Goal: Information Seeking & Learning: Find specific fact

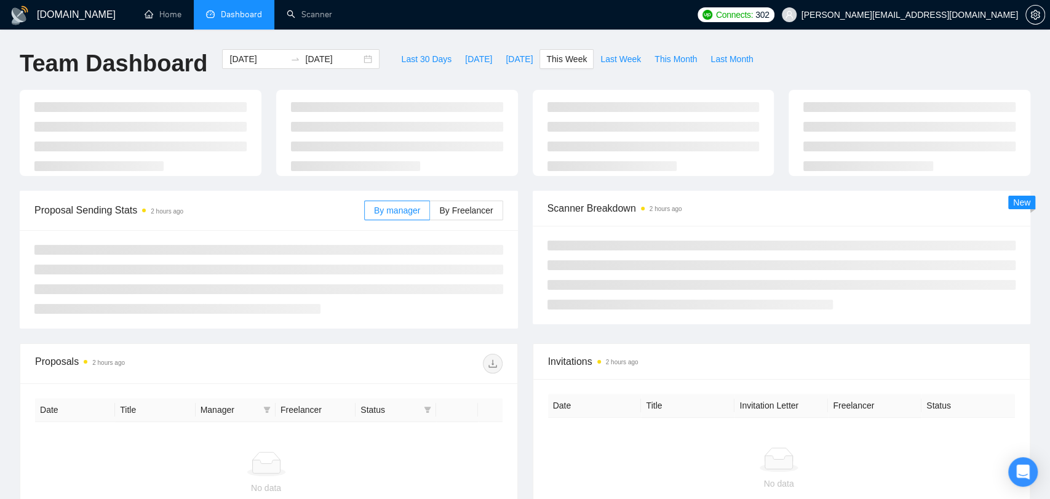
type input "[DATE]"
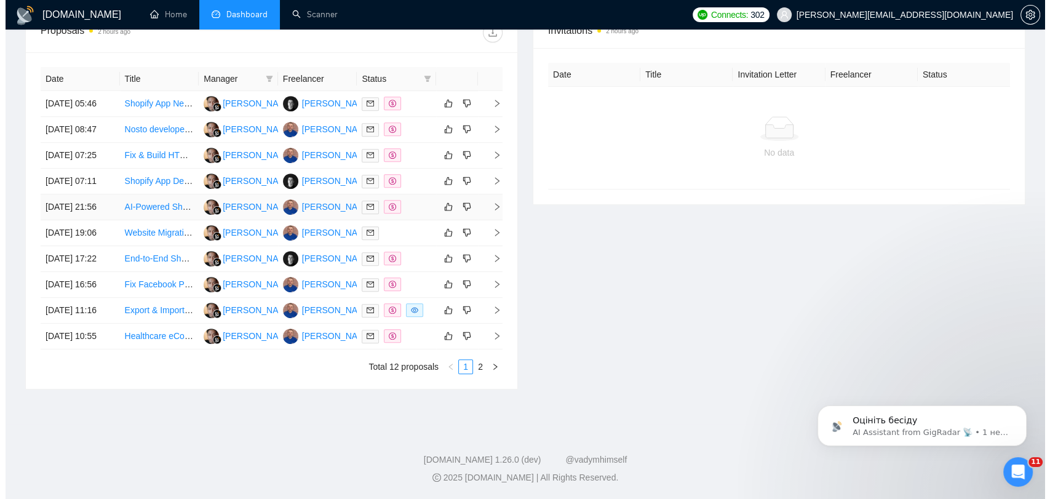
scroll to position [405, 0]
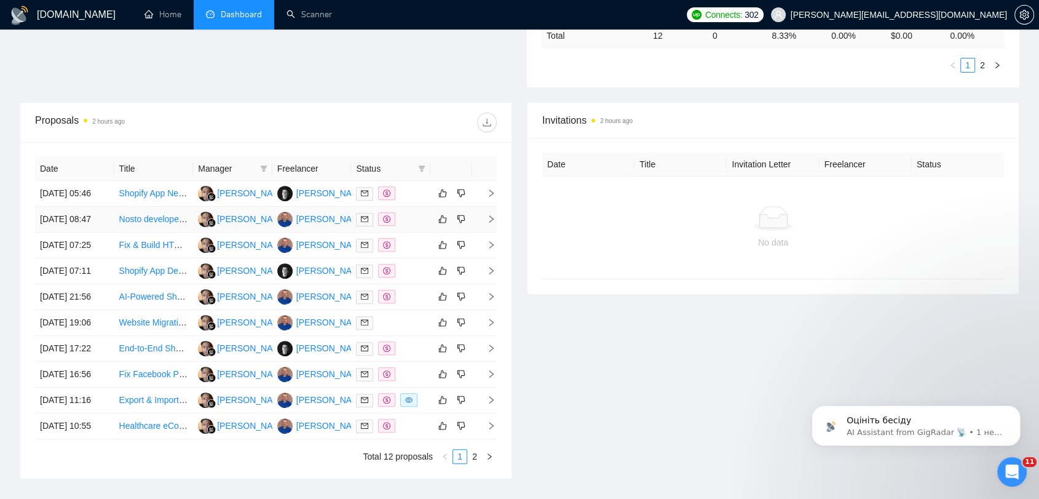
click at [409, 226] on div at bounding box center [390, 219] width 69 height 14
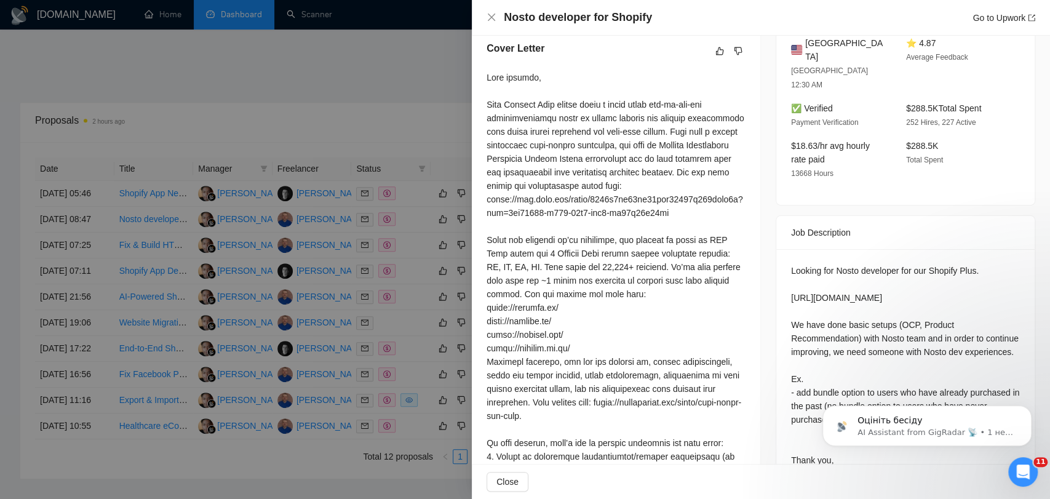
scroll to position [341, 0]
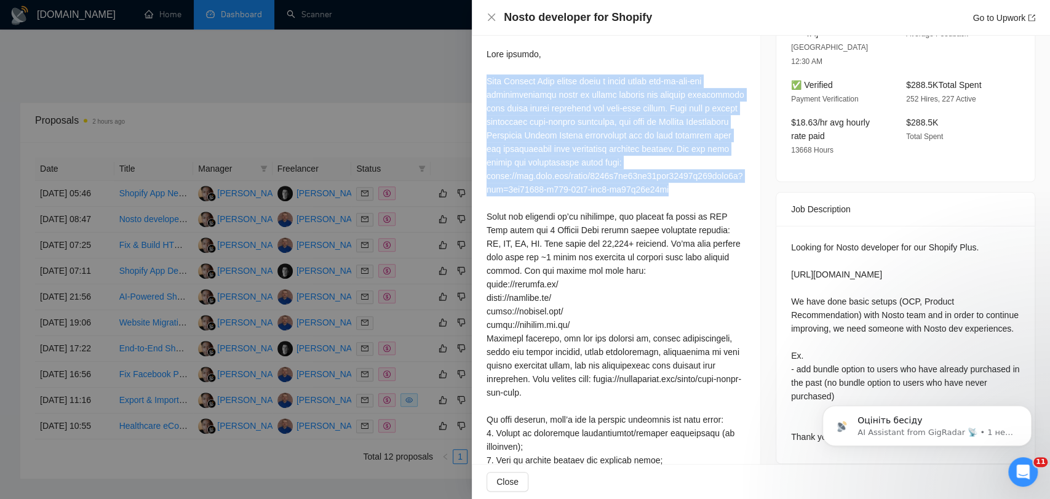
drag, startPoint x: 485, startPoint y: 92, endPoint x: 688, endPoint y: 197, distance: 228.6
click at [697, 201] on div "Cover Letter" at bounding box center [616, 332] width 288 height 659
copy div "Many Shopify Plus stores reach a point where out-of-the-box personalization too…"
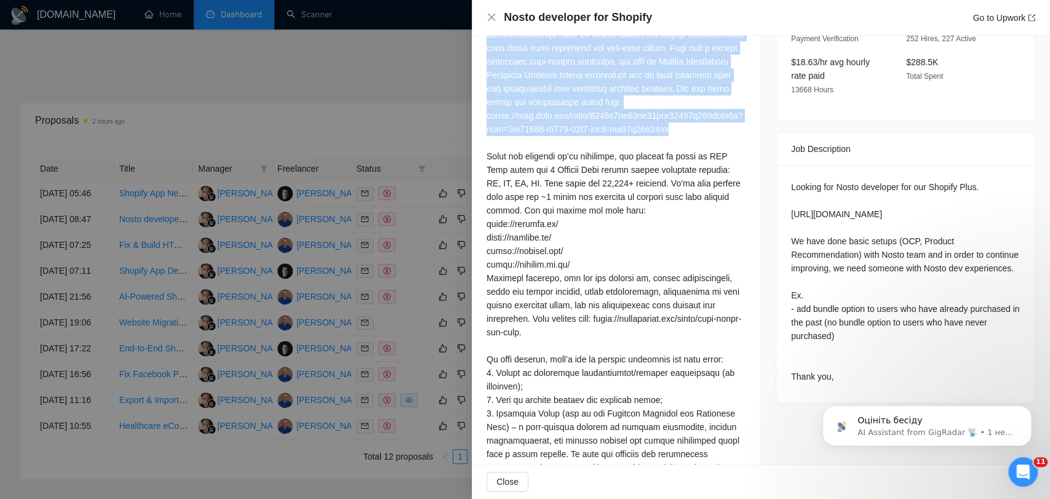
scroll to position [478, 0]
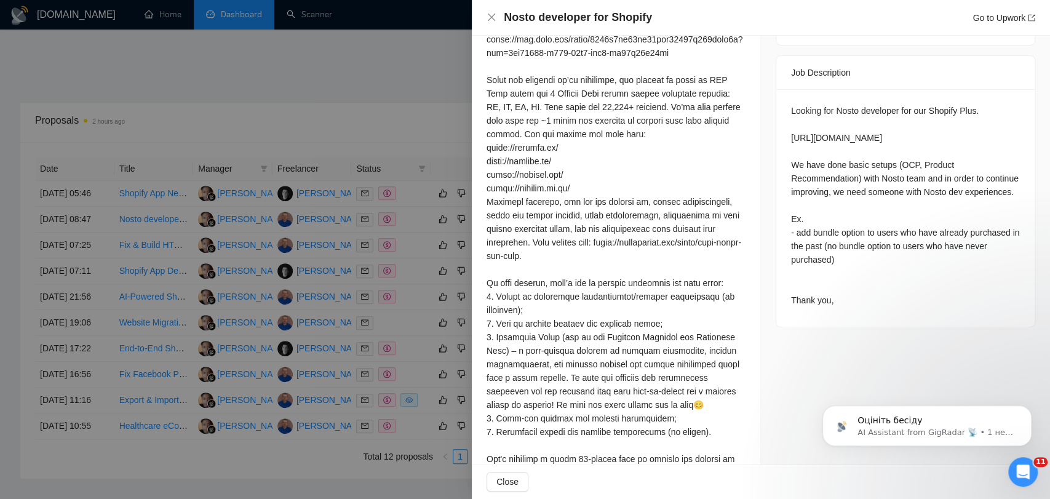
drag, startPoint x: 609, startPoint y: 196, endPoint x: 577, endPoint y: 200, distance: 32.9
click at [609, 197] on div at bounding box center [615, 208] width 259 height 595
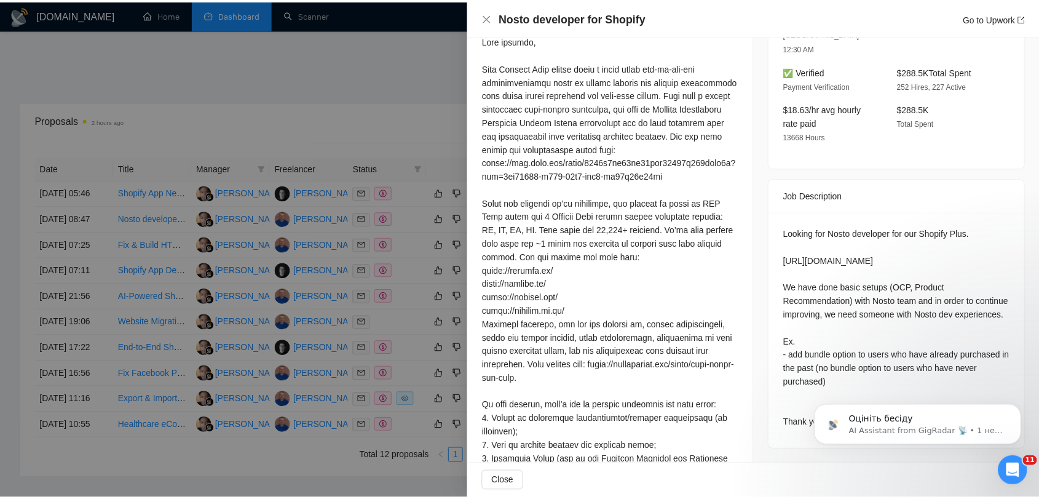
scroll to position [347, 0]
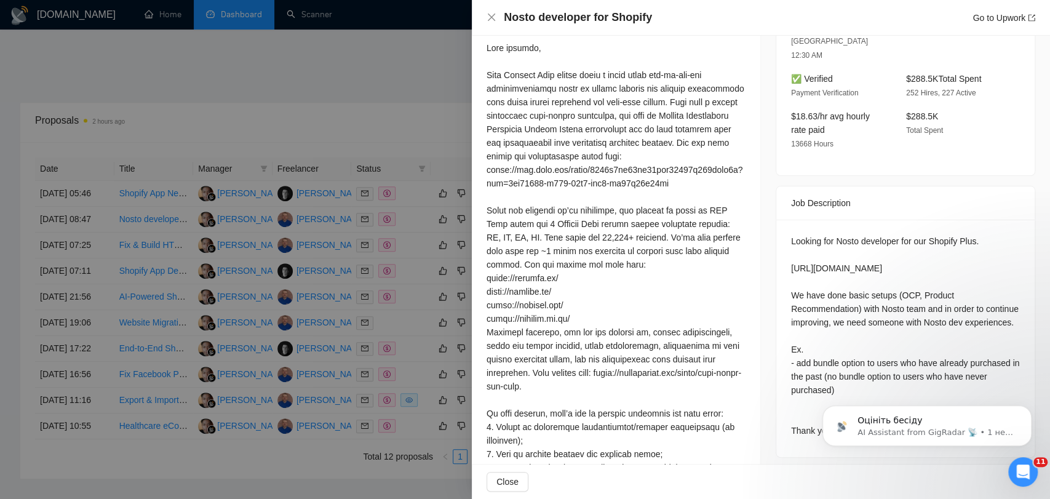
click at [427, 257] on div at bounding box center [525, 249] width 1050 height 499
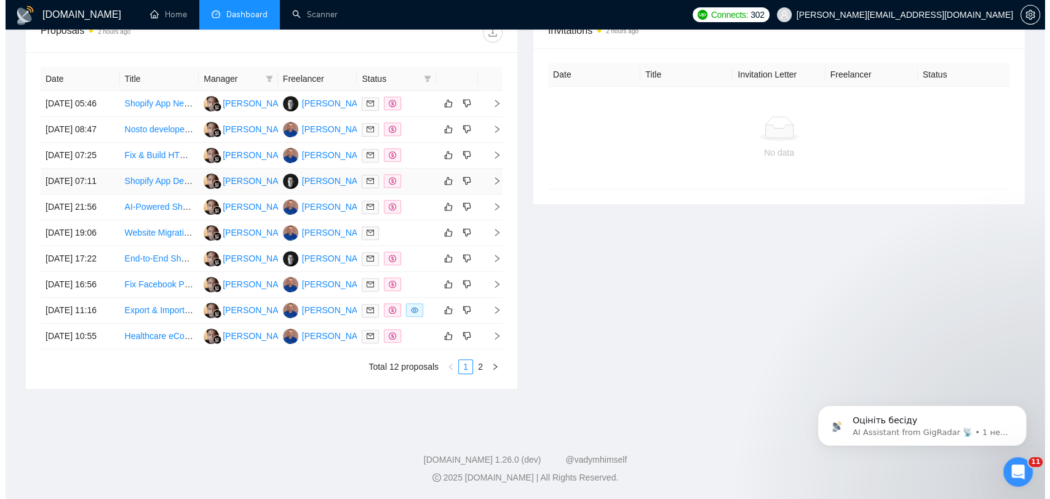
scroll to position [473, 0]
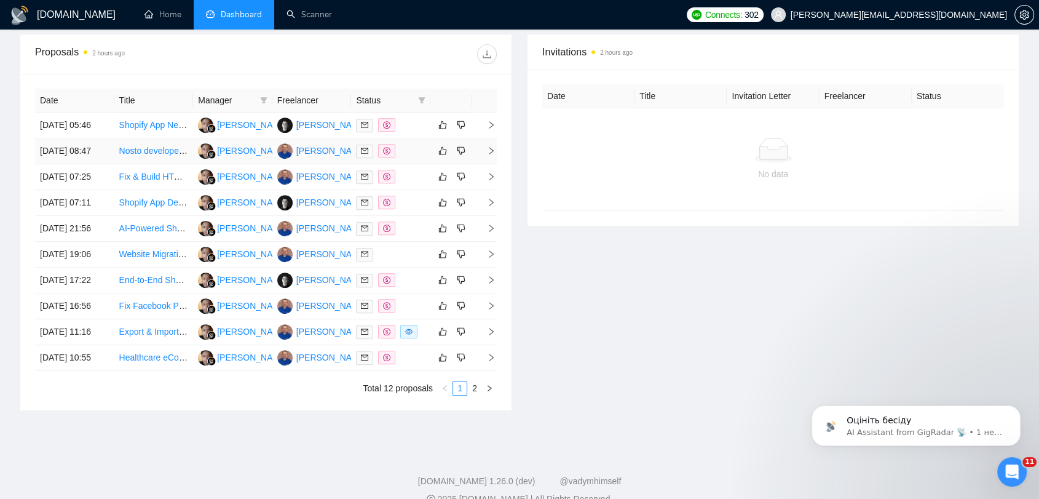
click at [422, 158] on div at bounding box center [390, 151] width 69 height 14
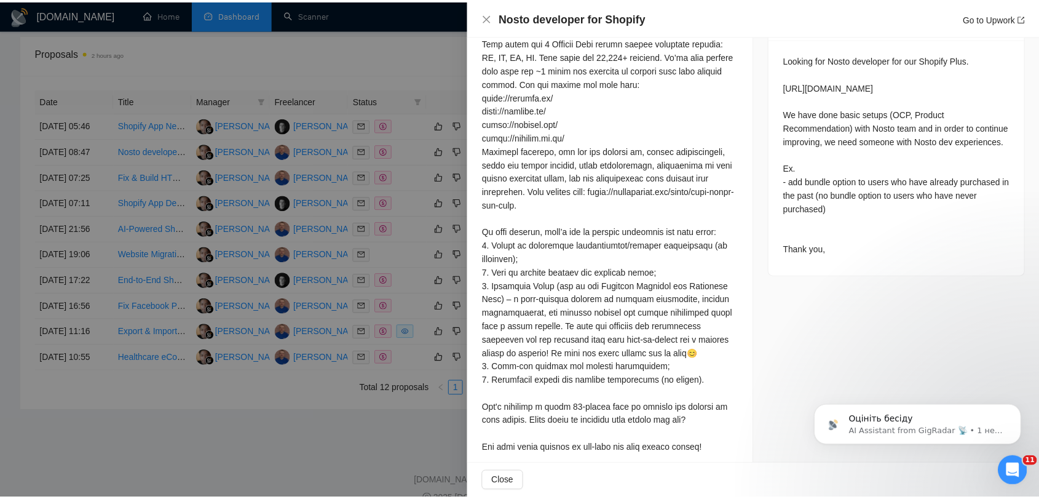
scroll to position [552, 0]
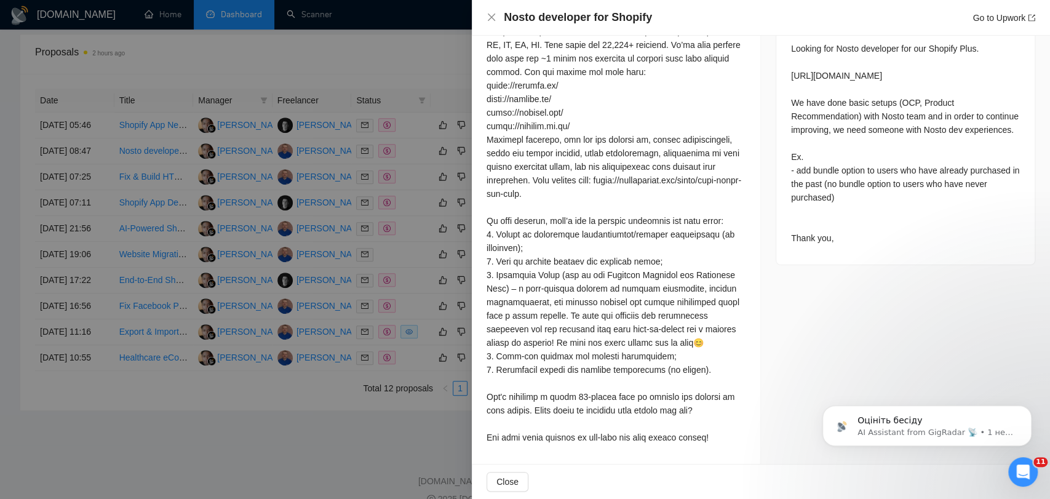
click at [419, 221] on div at bounding box center [525, 249] width 1050 height 499
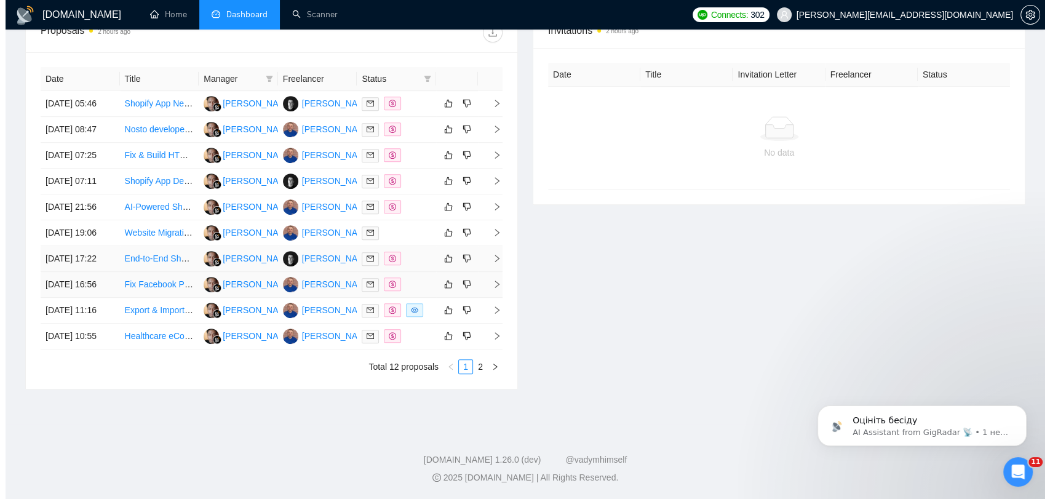
scroll to position [405, 0]
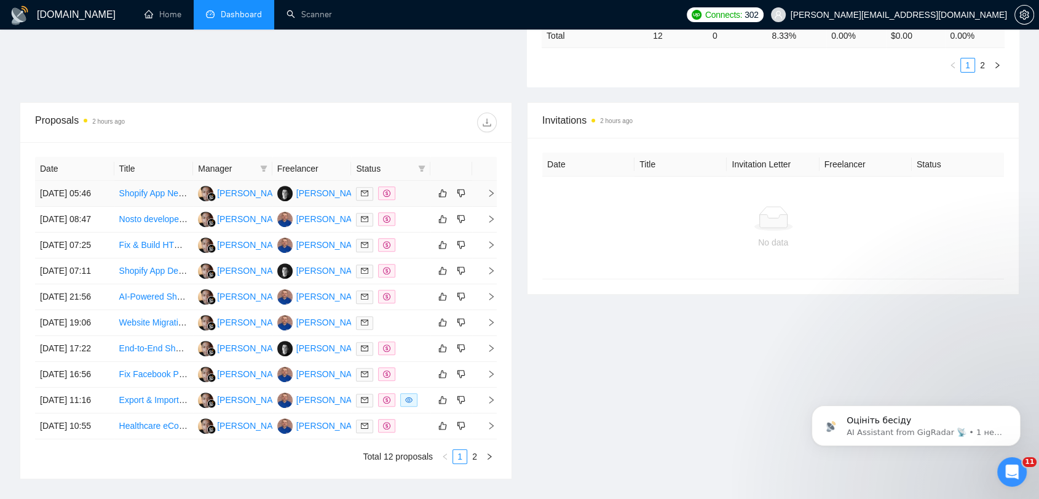
click at [423, 207] on td at bounding box center [390, 194] width 79 height 26
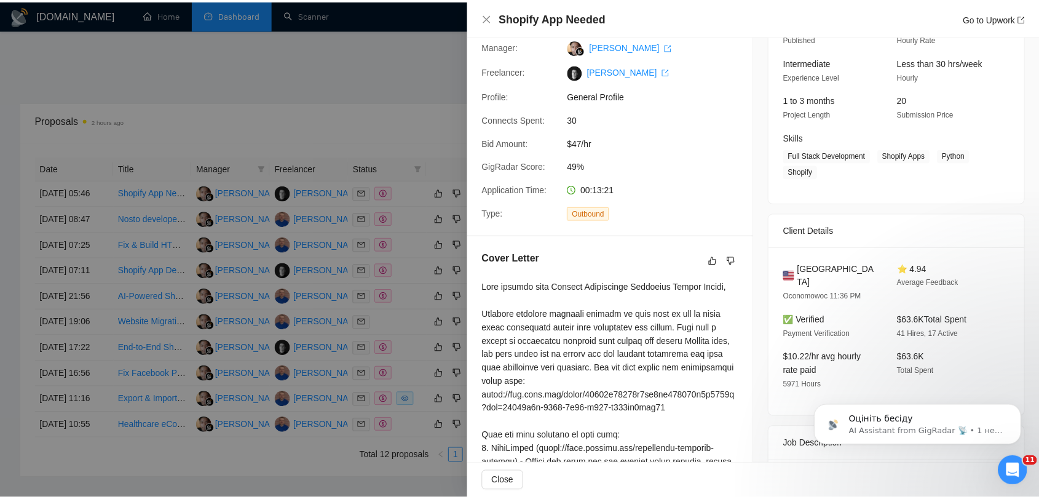
scroll to position [74, 0]
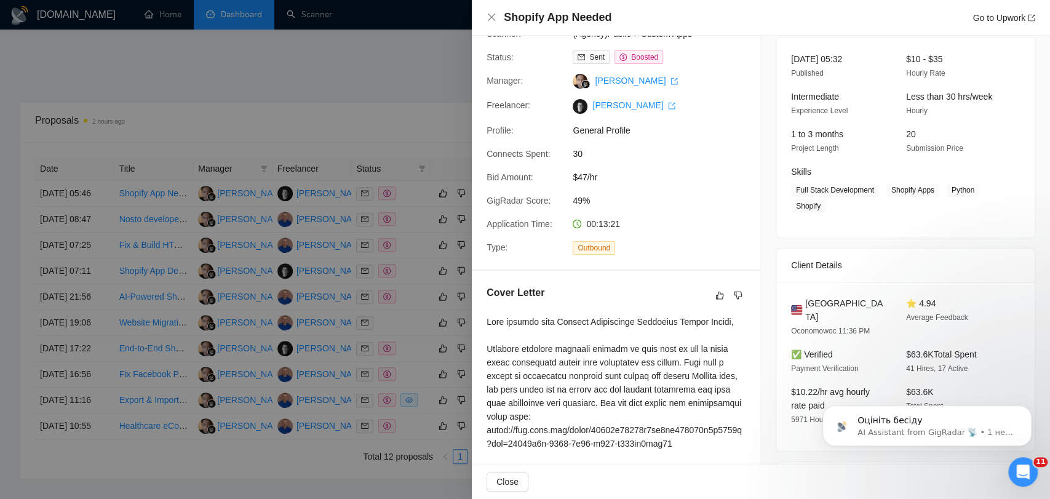
click at [402, 130] on div at bounding box center [525, 249] width 1050 height 499
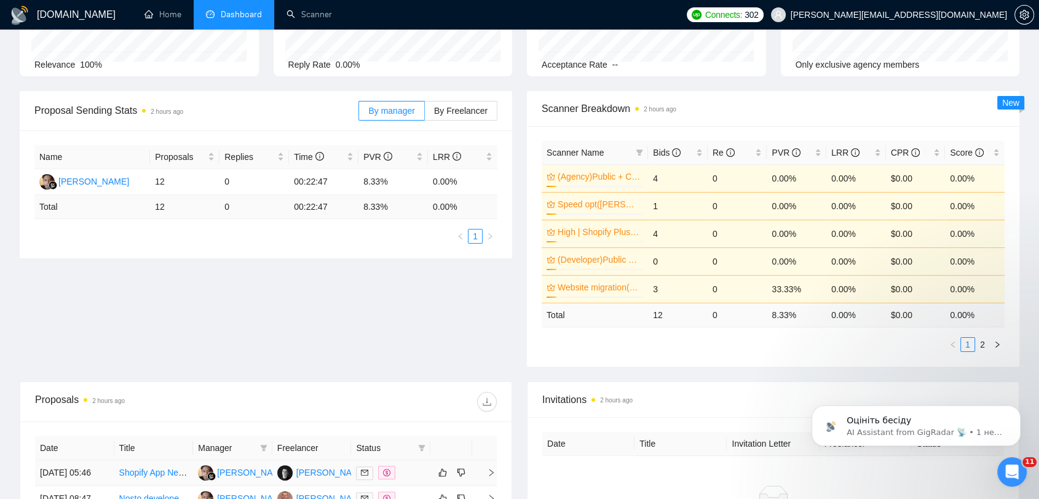
scroll to position [0, 0]
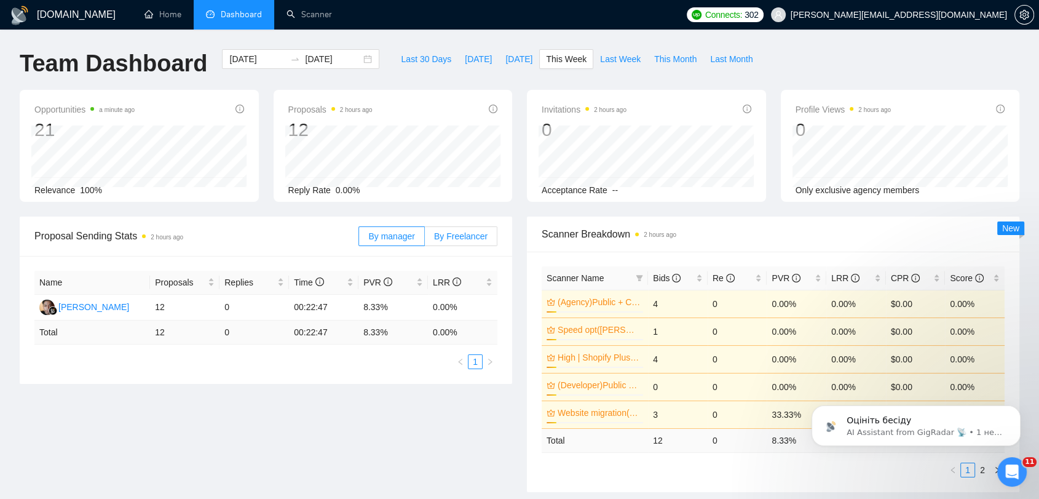
click at [464, 241] on span "By Freelancer" at bounding box center [460, 236] width 53 height 10
click at [425, 239] on input "By Freelancer" at bounding box center [425, 239] width 0 height 0
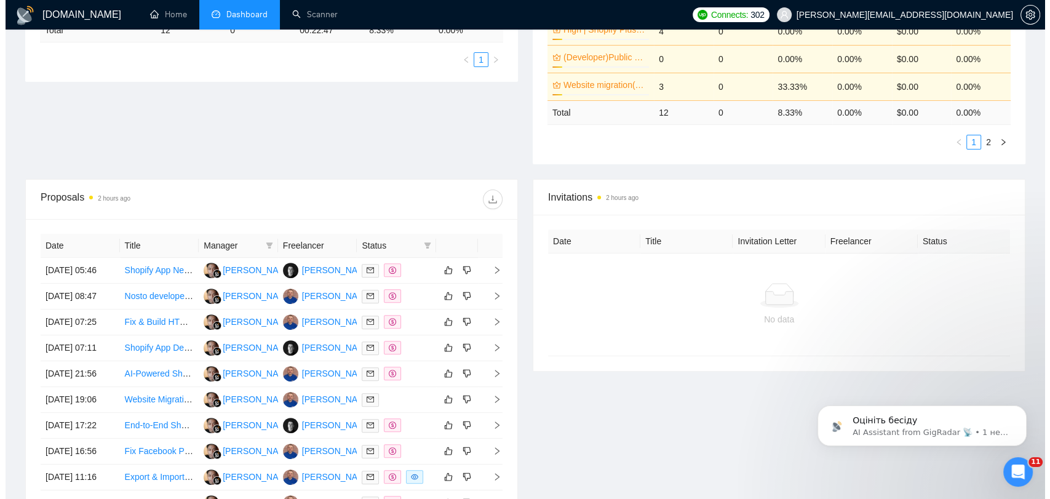
scroll to position [341, 0]
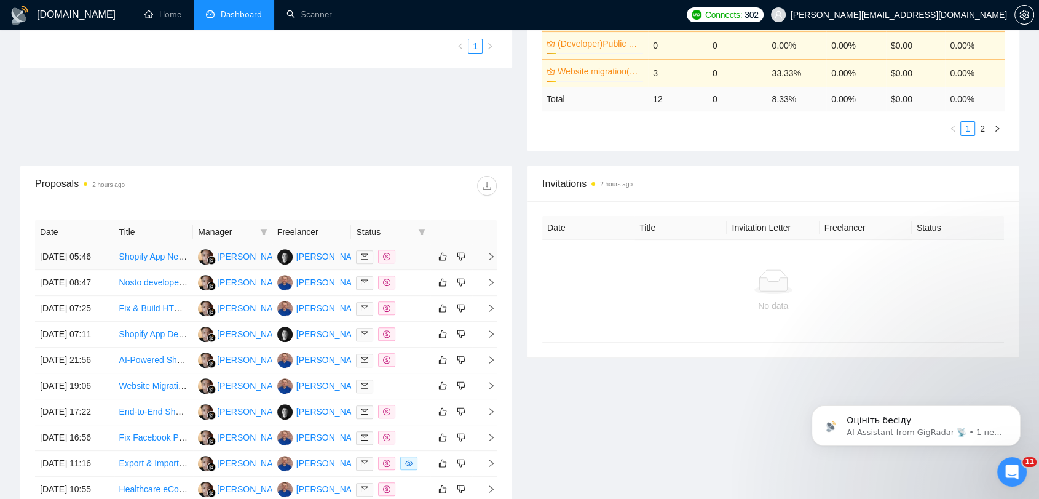
click at [423, 264] on div at bounding box center [390, 257] width 69 height 14
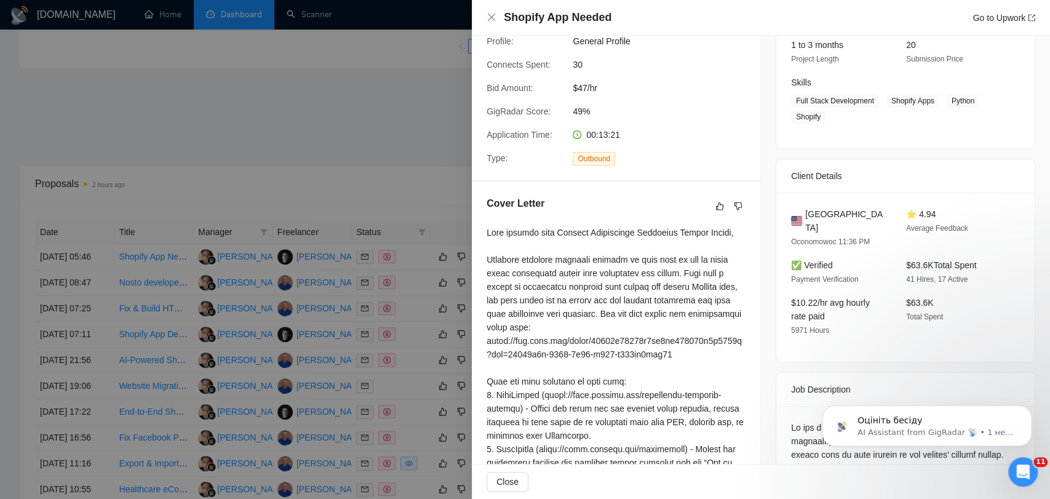
scroll to position [143, 0]
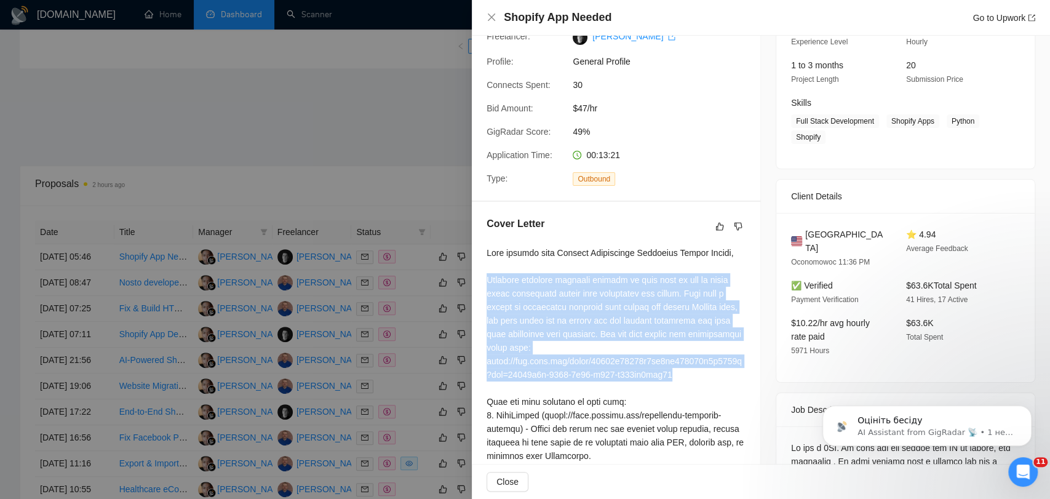
drag, startPoint x: 485, startPoint y: 308, endPoint x: 723, endPoint y: 403, distance: 256.7
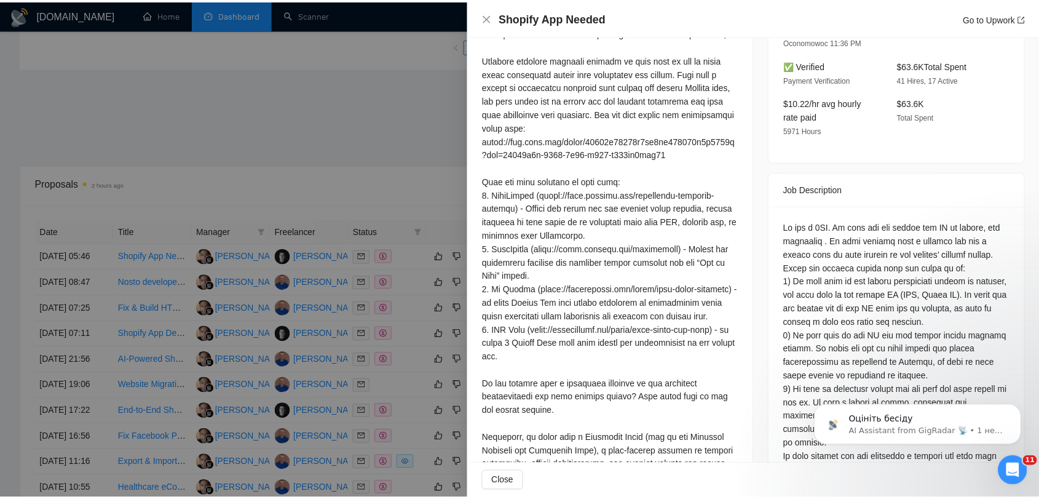
scroll to position [416, 0]
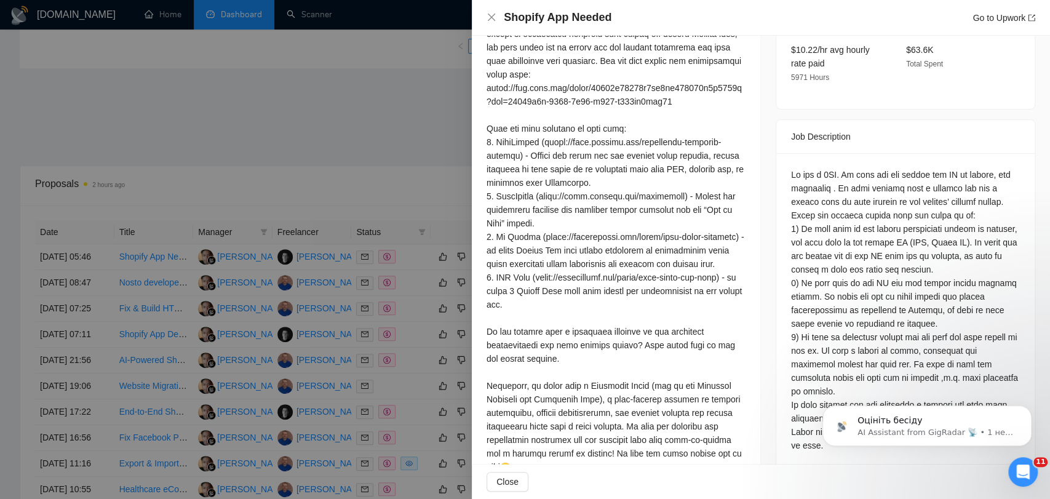
click at [427, 153] on div at bounding box center [525, 249] width 1050 height 499
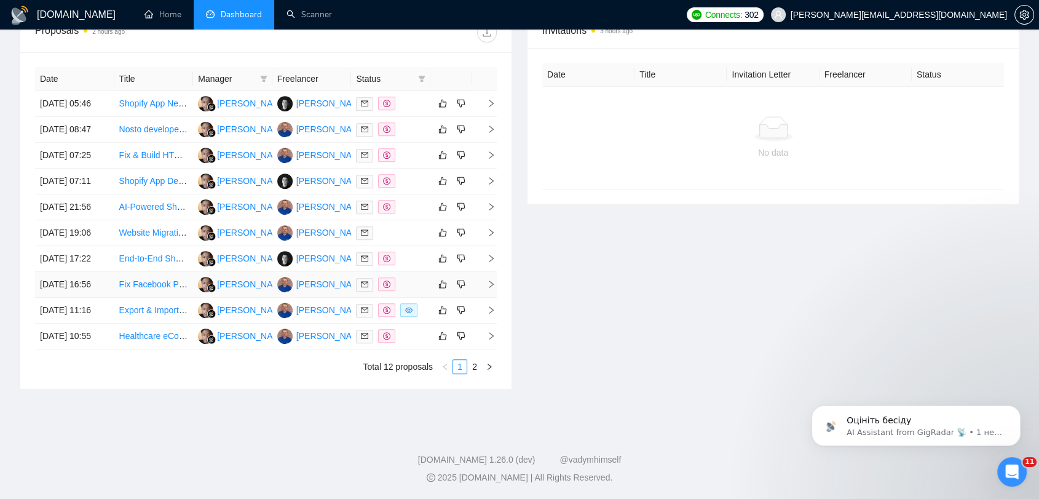
scroll to position [610, 0]
click at [473, 368] on link "2" at bounding box center [475, 367] width 14 height 14
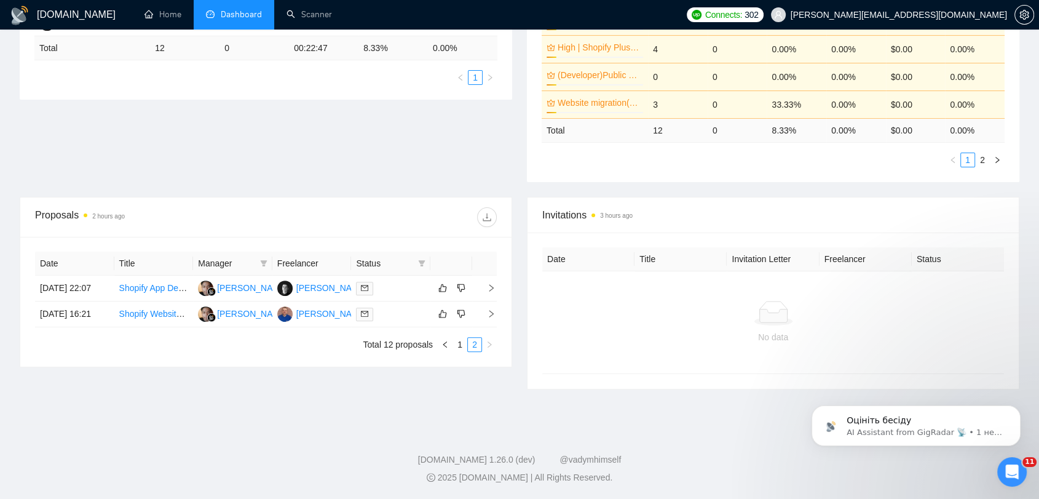
scroll to position [310, 0]
click at [456, 351] on link "1" at bounding box center [460, 345] width 14 height 14
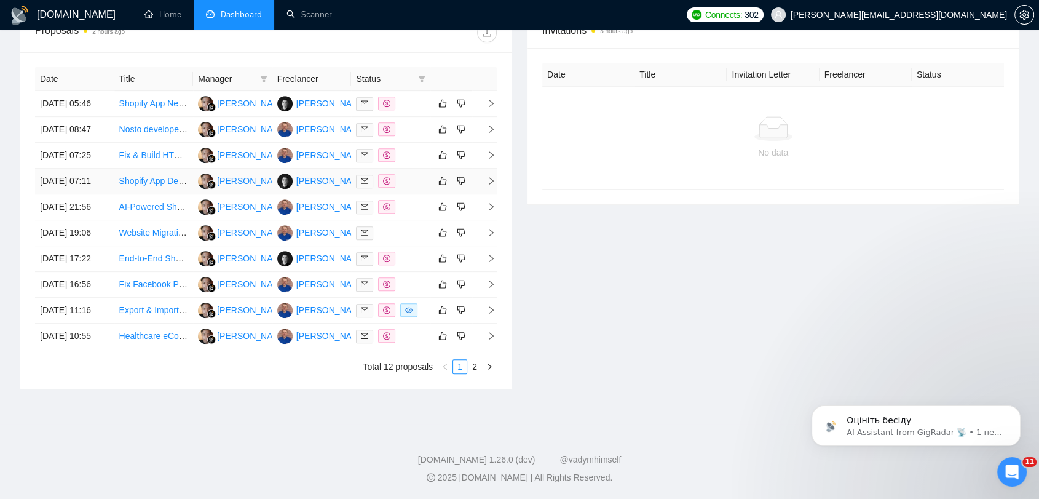
scroll to position [541, 0]
drag, startPoint x: 475, startPoint y: 434, endPoint x: 505, endPoint y: 412, distance: 36.9
click at [475, 373] on link "2" at bounding box center [475, 367] width 14 height 14
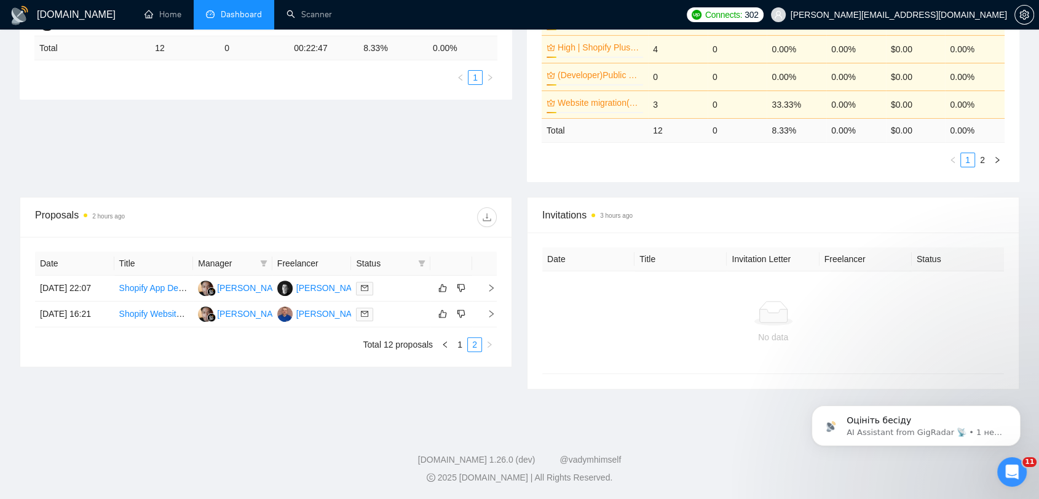
scroll to position [310, 0]
click at [457, 351] on link "1" at bounding box center [460, 345] width 14 height 14
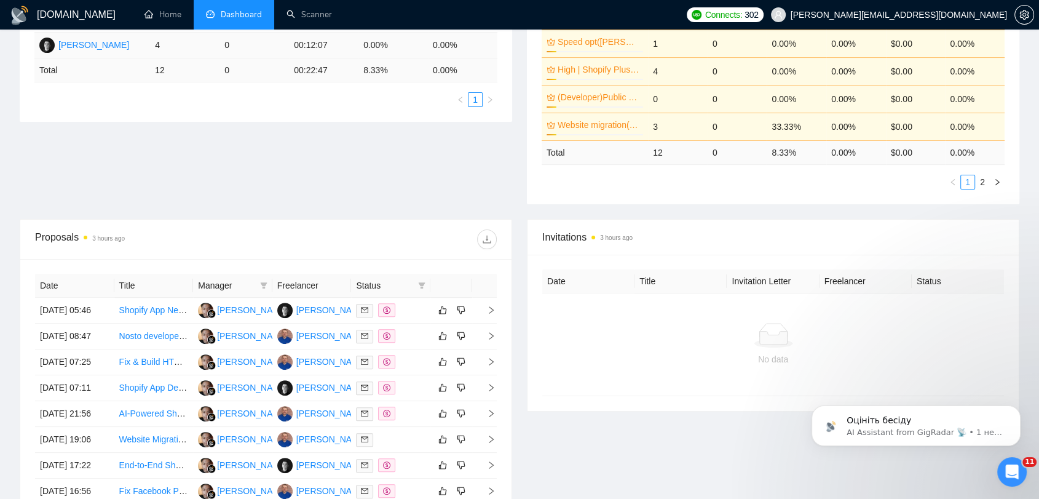
scroll to position [273, 0]
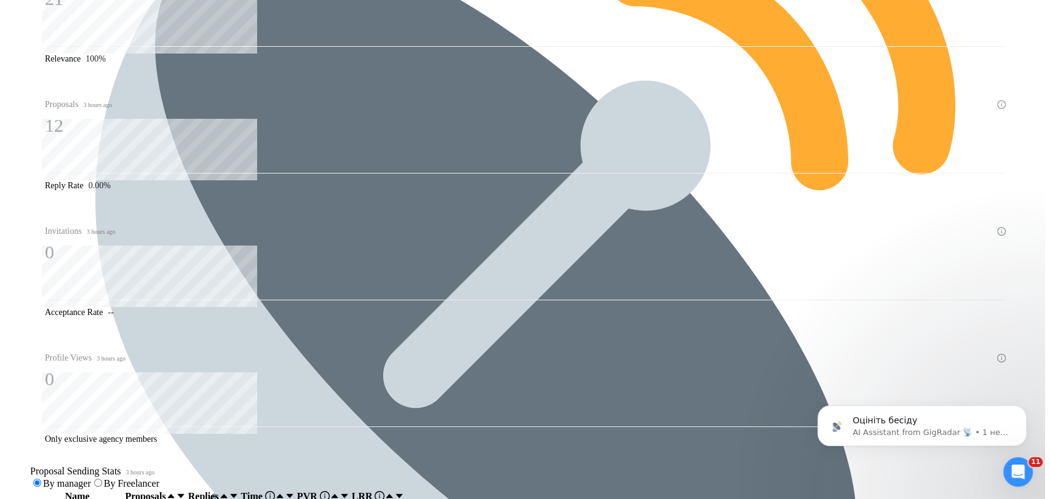
scroll to position [336, 0]
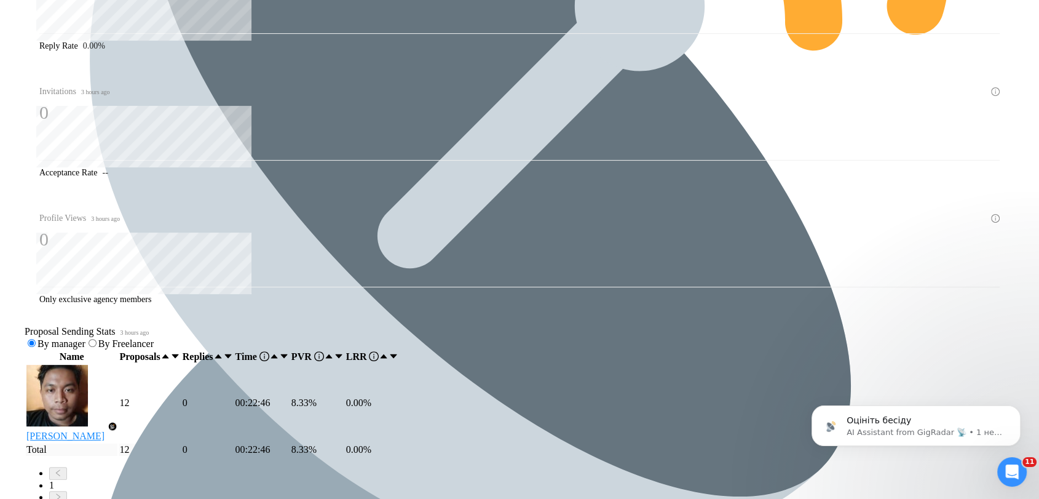
scroll to position [541, 0]
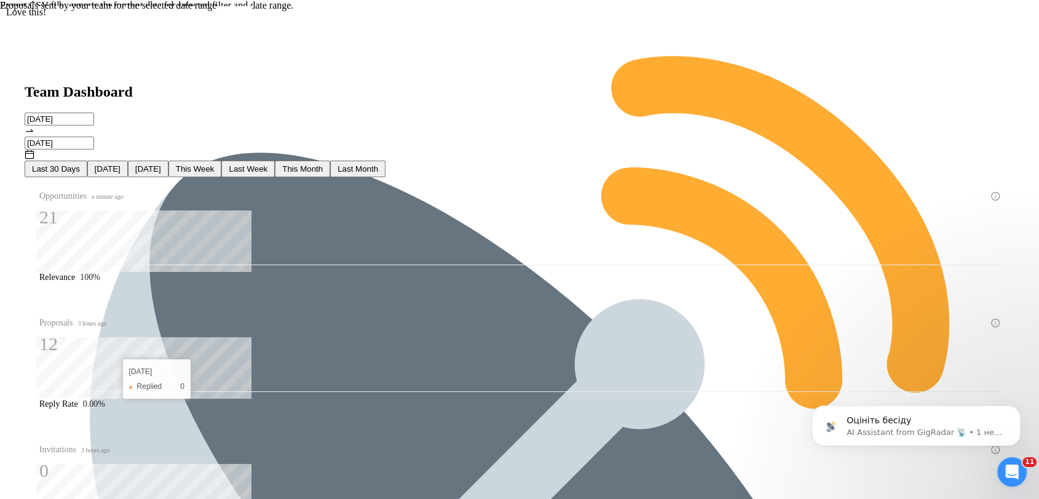
scroll to position [0, 0]
click at [267, 164] on span "Last Week" at bounding box center [248, 168] width 39 height 9
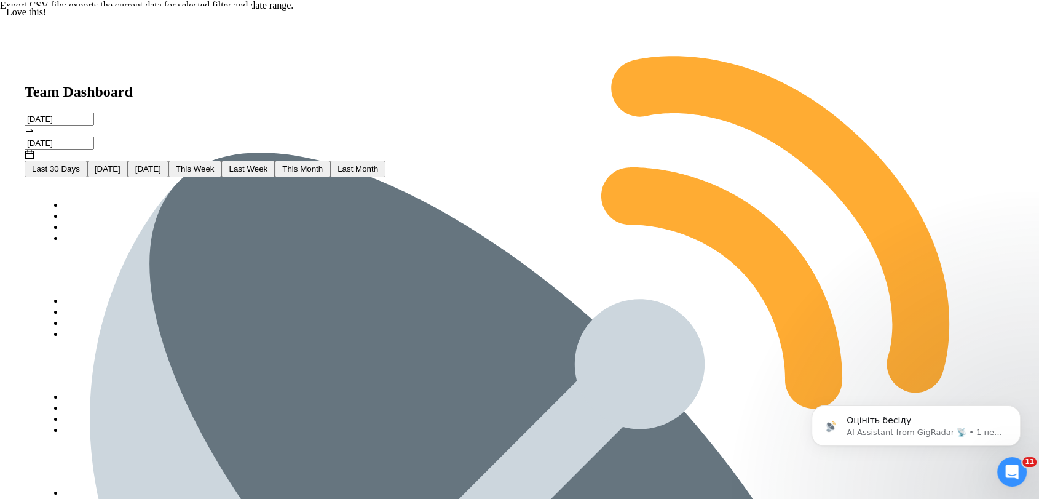
type input "2025-08-25"
type input "2025-08-31"
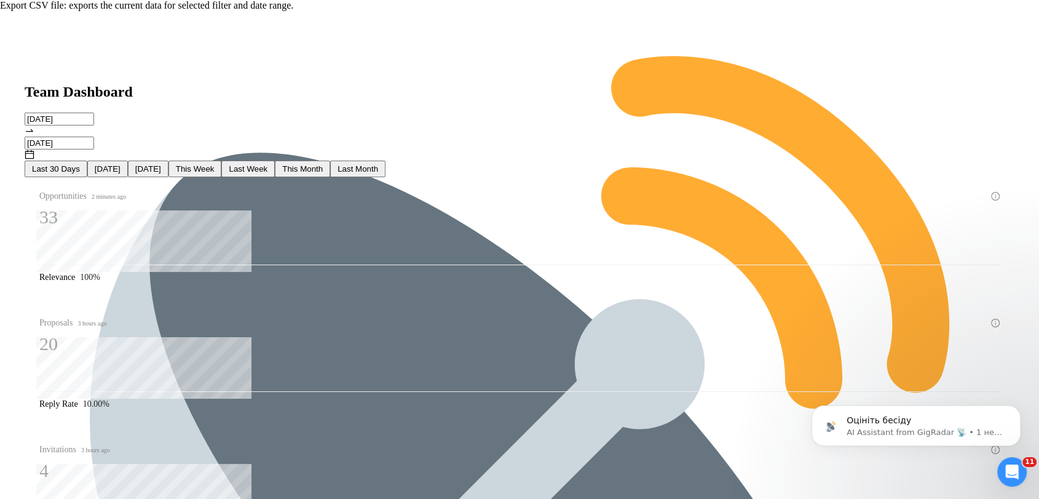
click at [215, 164] on span "This Week" at bounding box center [195, 168] width 39 height 9
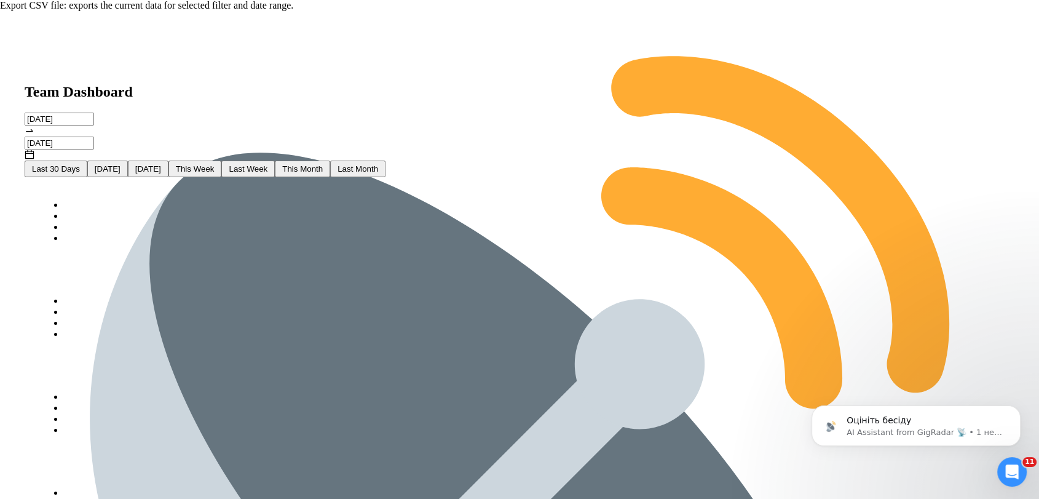
type input "[DATE]"
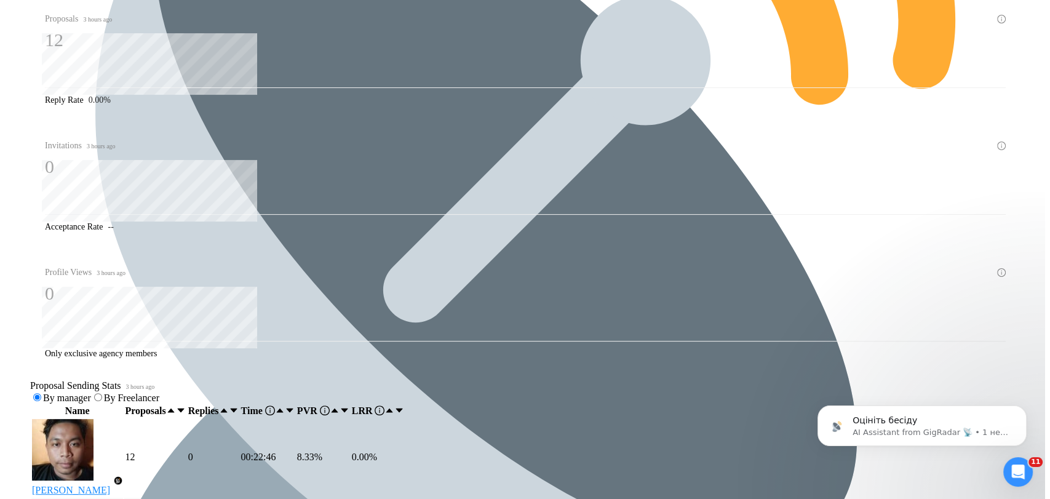
scroll to position [478, 0]
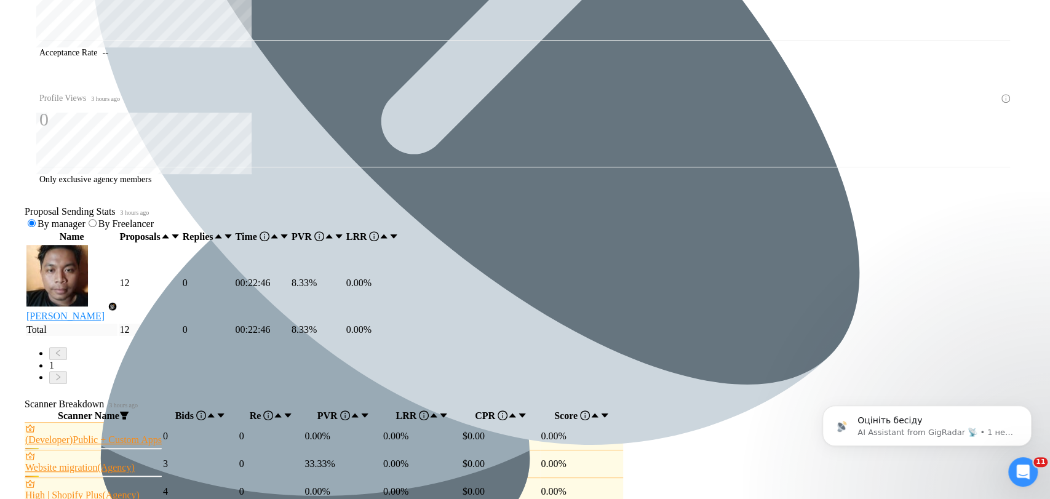
scroll to position [416, 0]
drag, startPoint x: 884, startPoint y: 164, endPoint x: 786, endPoint y: 168, distance: 97.3
copy div "https://www.nosto.com/"
